Goal: Task Accomplishment & Management: Complete application form

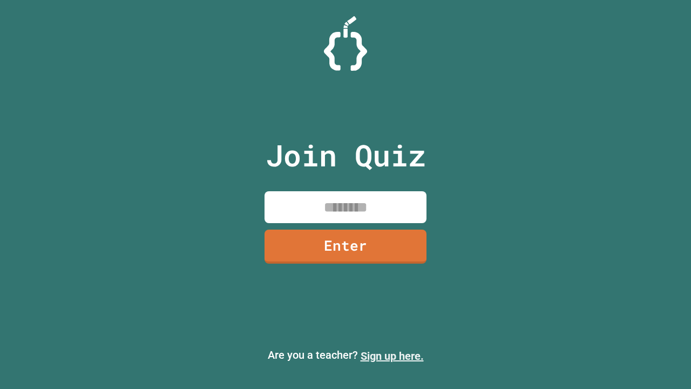
click at [392, 356] on link "Sign up here." at bounding box center [392, 355] width 63 height 13
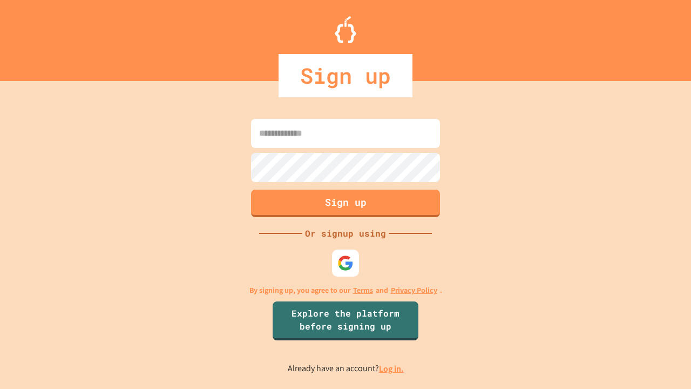
click at [392, 368] on link "Log in." at bounding box center [391, 368] width 25 height 11
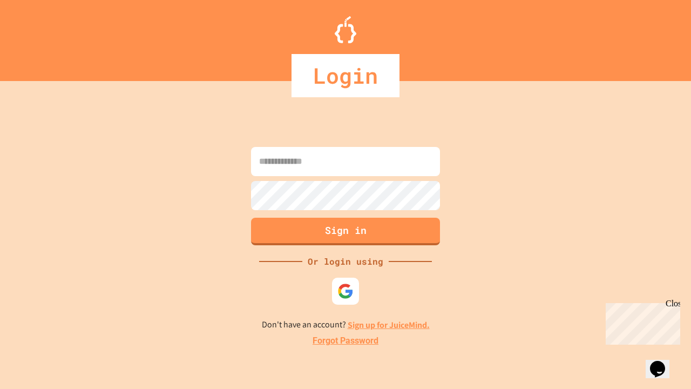
type input "*****"
